Goal: Task Accomplishment & Management: Manage account settings

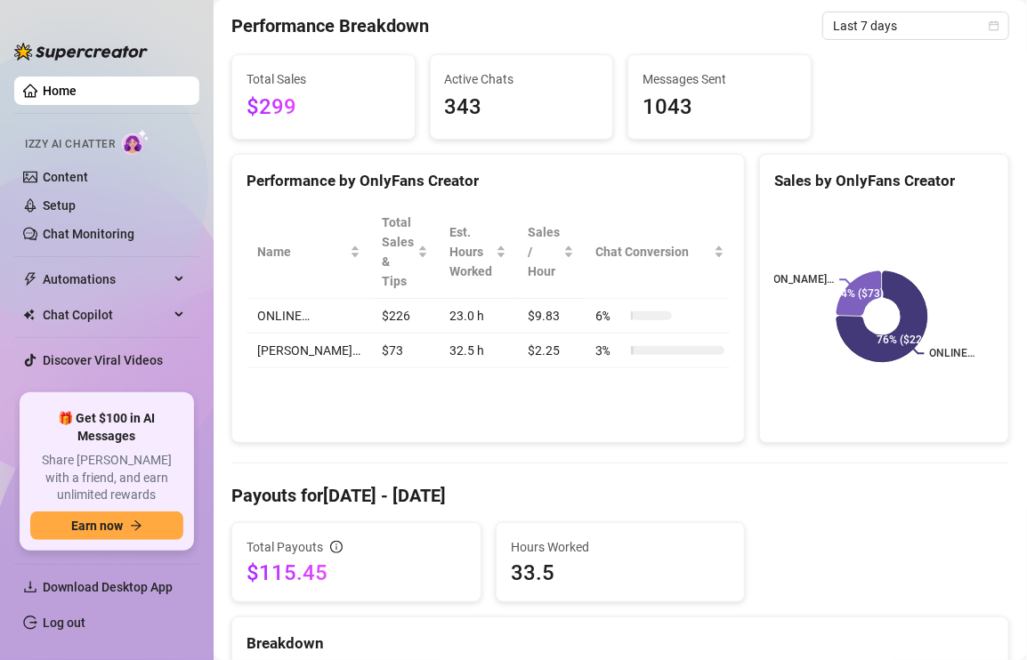
scroll to position [178, 0]
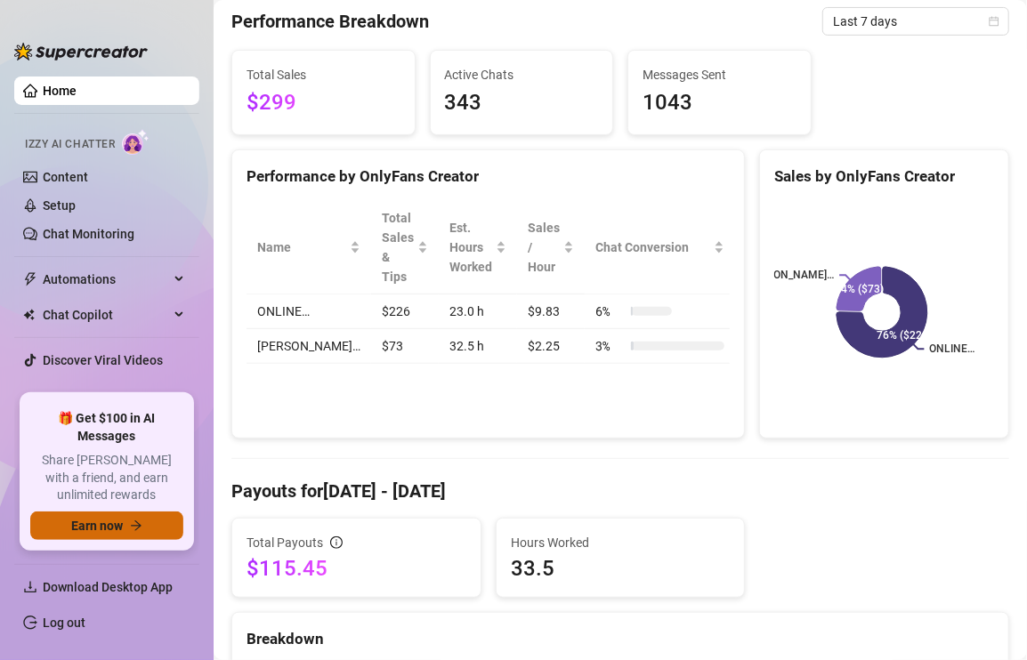
click at [93, 521] on span "Earn now" at bounding box center [97, 526] width 52 height 14
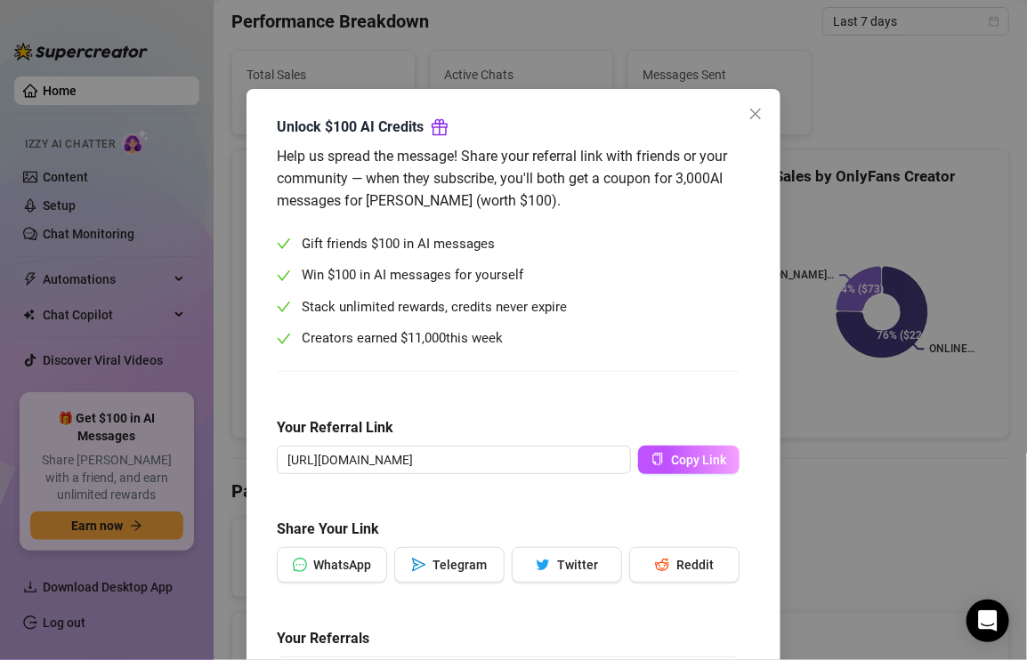
click at [115, 390] on div "Unlock $100 AI Credits Help us spread the message! Share your referral link wit…" at bounding box center [513, 330] width 1027 height 660
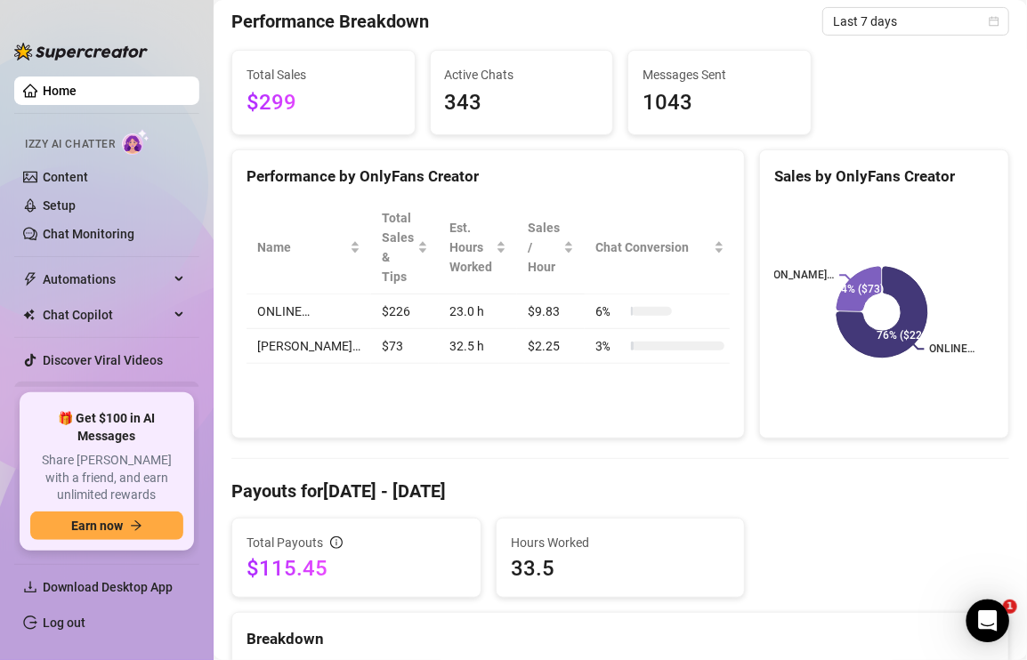
scroll to position [0, 0]
click at [67, 389] on link "Settings" at bounding box center [66, 396] width 47 height 14
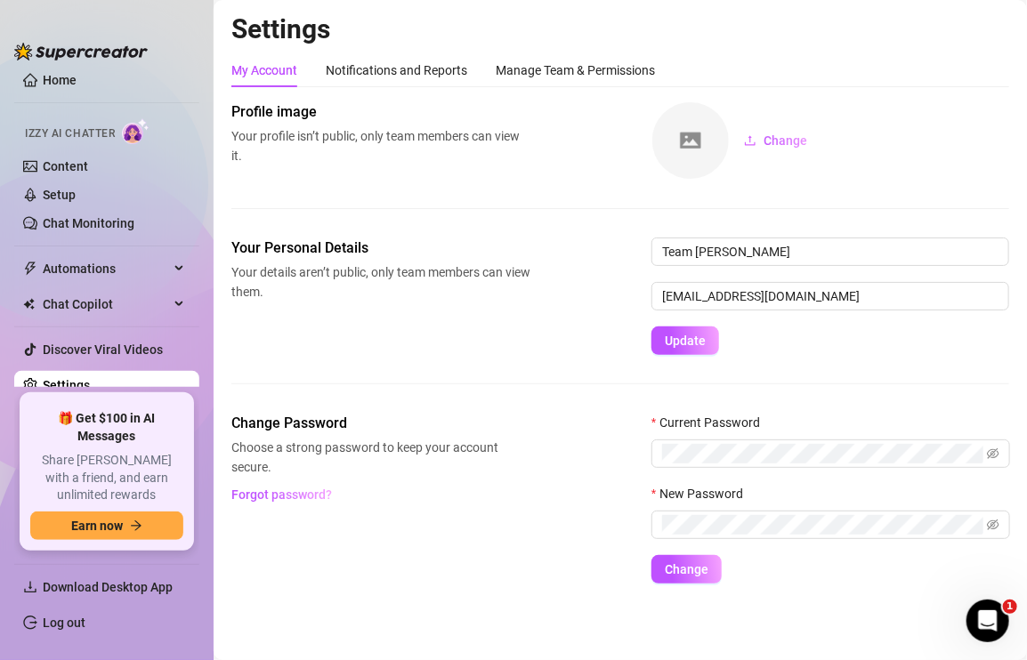
scroll to position [12, 0]
click at [71, 616] on link "Log out" at bounding box center [64, 623] width 43 height 14
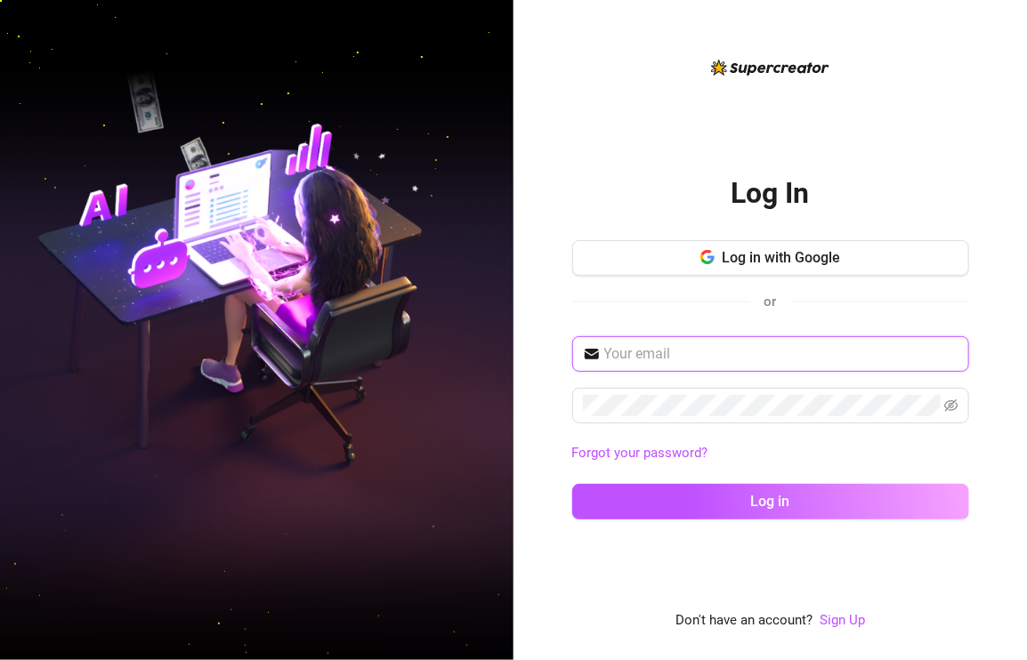
click at [662, 364] on input "text" at bounding box center [781, 354] width 354 height 21
drag, startPoint x: 128, startPoint y: 204, endPoint x: 158, endPoint y: 206, distance: 30.4
click at [128, 204] on img at bounding box center [256, 330] width 513 height 644
click at [687, 357] on input "text" at bounding box center [781, 354] width 354 height 21
paste input "[EMAIL_ADDRESS][DOMAIN_NAME]"
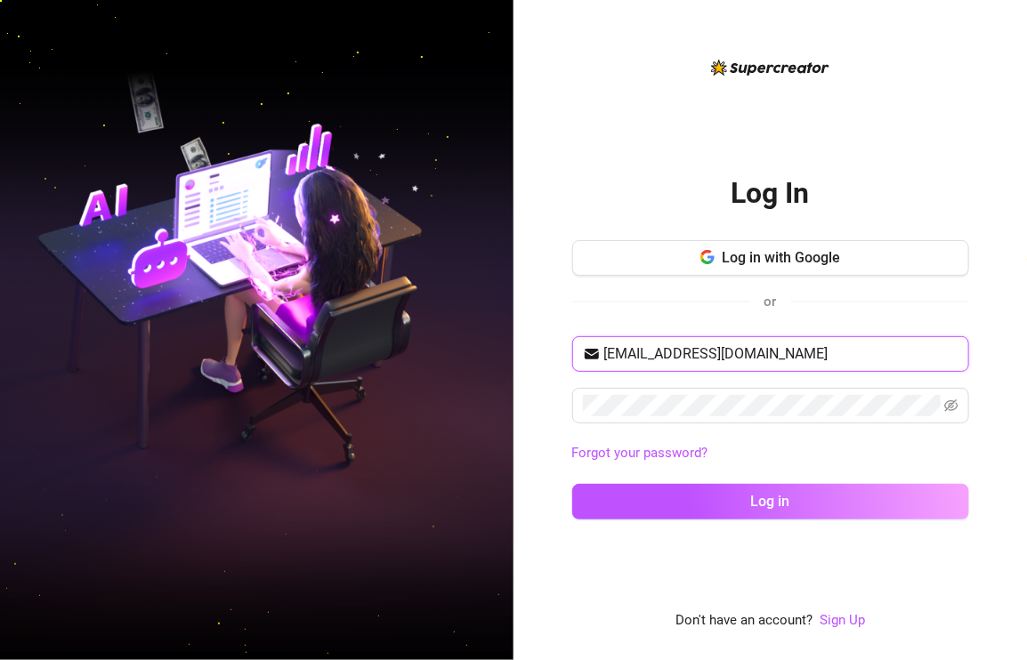
type input "[EMAIL_ADDRESS][DOMAIN_NAME]"
drag, startPoint x: 86, startPoint y: 277, endPoint x: 108, endPoint y: 277, distance: 21.4
click at [86, 277] on img at bounding box center [256, 330] width 513 height 644
drag, startPoint x: 783, startPoint y: 365, endPoint x: 554, endPoint y: 341, distance: 230.9
click at [554, 341] on div "Log In Log in with Google or [EMAIL_ADDRESS][DOMAIN_NAME] Forgot your password?…" at bounding box center [769, 330] width 513 height 660
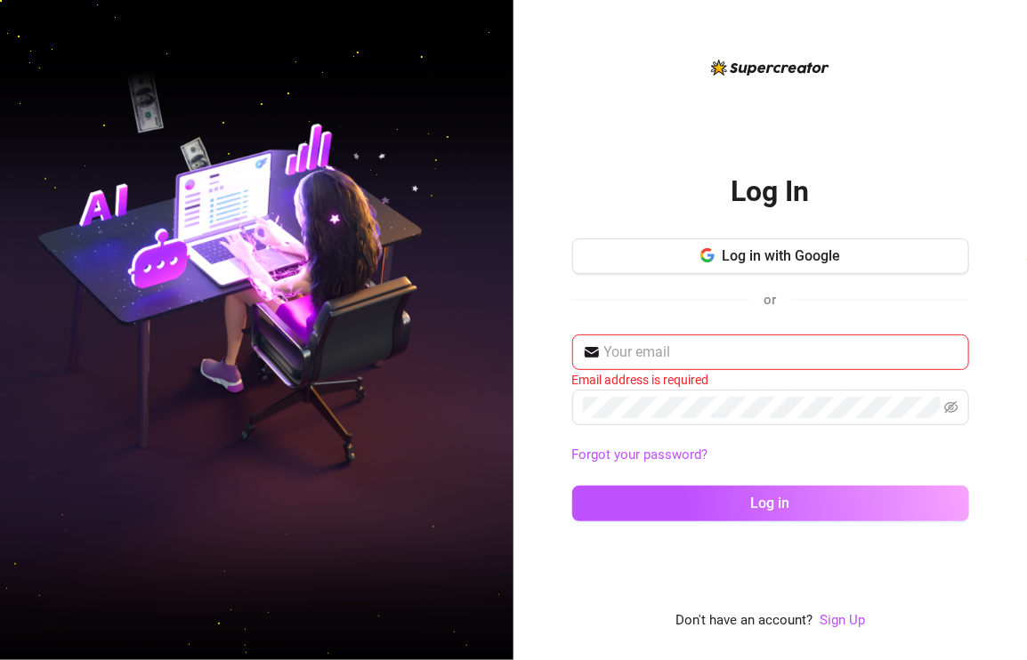
click at [154, 197] on img at bounding box center [256, 330] width 513 height 644
click at [702, 358] on input "text" at bounding box center [781, 352] width 354 height 21
paste input "[EMAIL_ADDRESS][DOMAIN_NAME]"
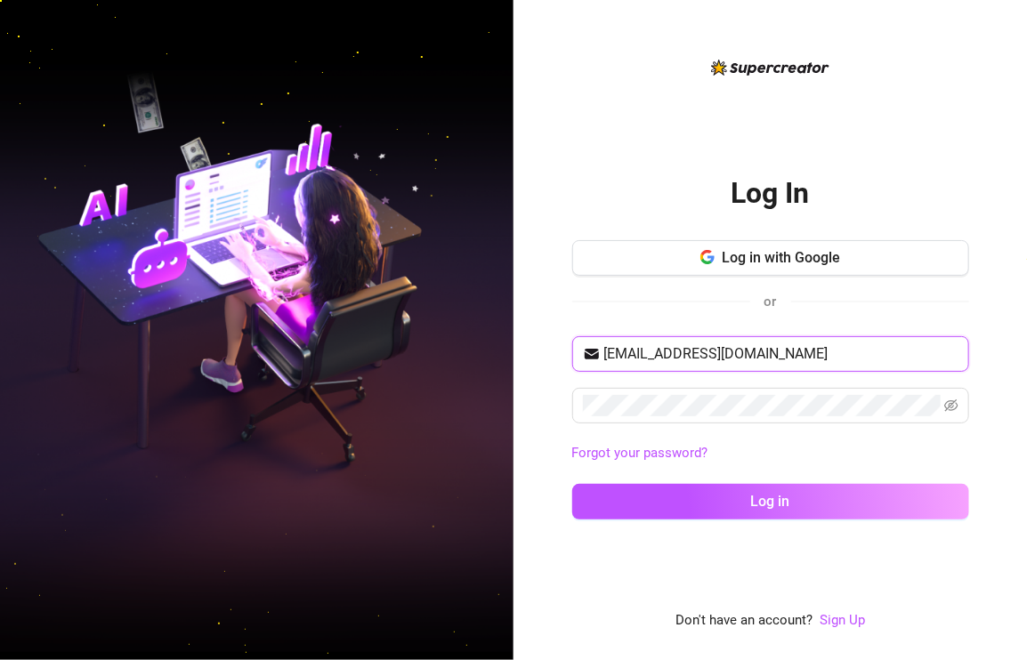
type input "[EMAIL_ADDRESS][DOMAIN_NAME]"
click at [133, 230] on img at bounding box center [256, 330] width 513 height 644
click at [573, 310] on div "or" at bounding box center [770, 301] width 397 height 23
click at [950, 406] on icon "eye-invisible" at bounding box center [951, 406] width 14 height 14
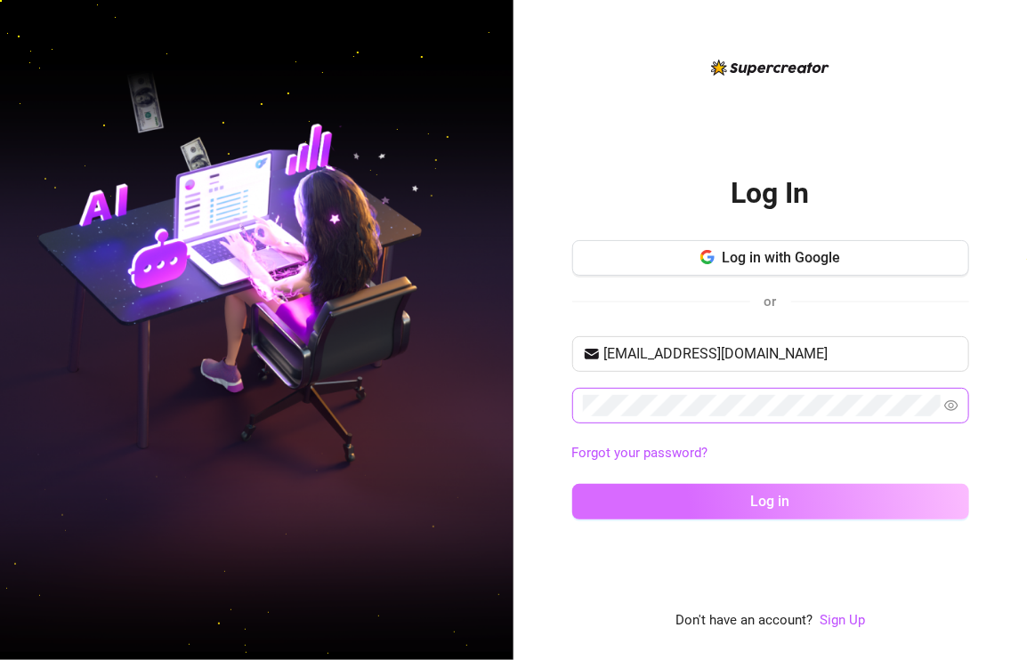
click at [690, 493] on button "Log in" at bounding box center [770, 502] width 397 height 36
